Goal: Manage account settings

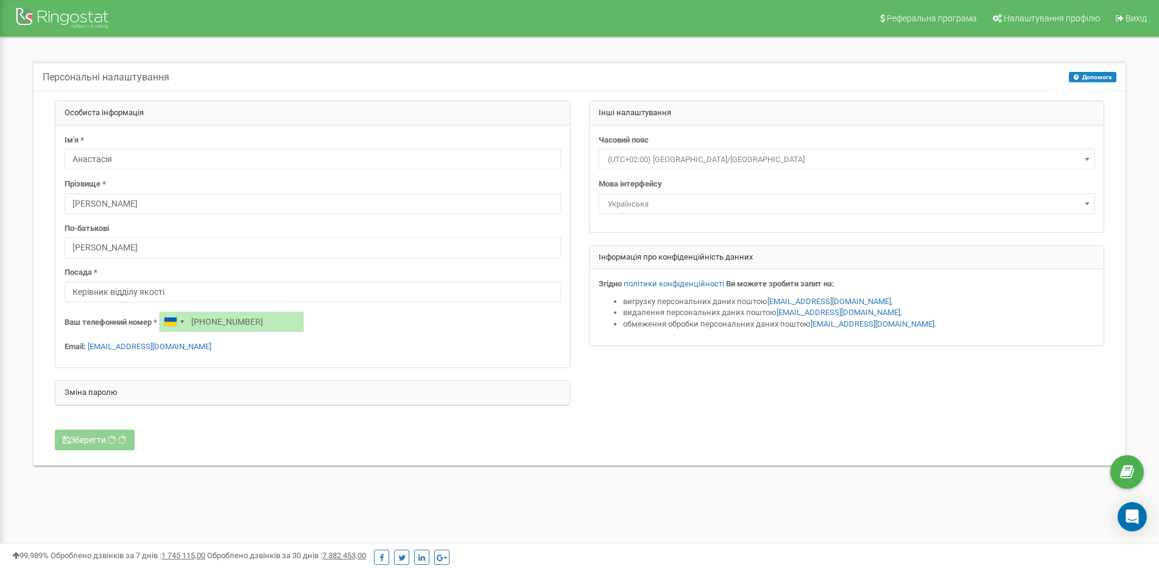
select select "Europe/[GEOGRAPHIC_DATA]"
click at [88, 10] on div at bounding box center [63, 19] width 97 height 29
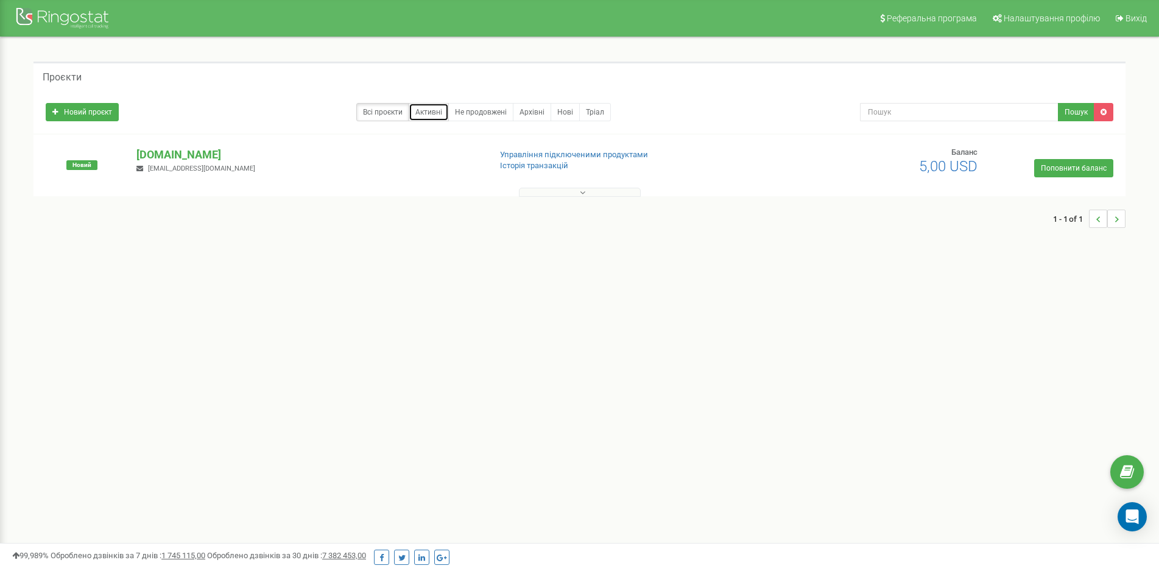
click at [429, 111] on link "Активні" at bounding box center [429, 112] width 40 height 18
